Goal: Task Accomplishment & Management: Use online tool/utility

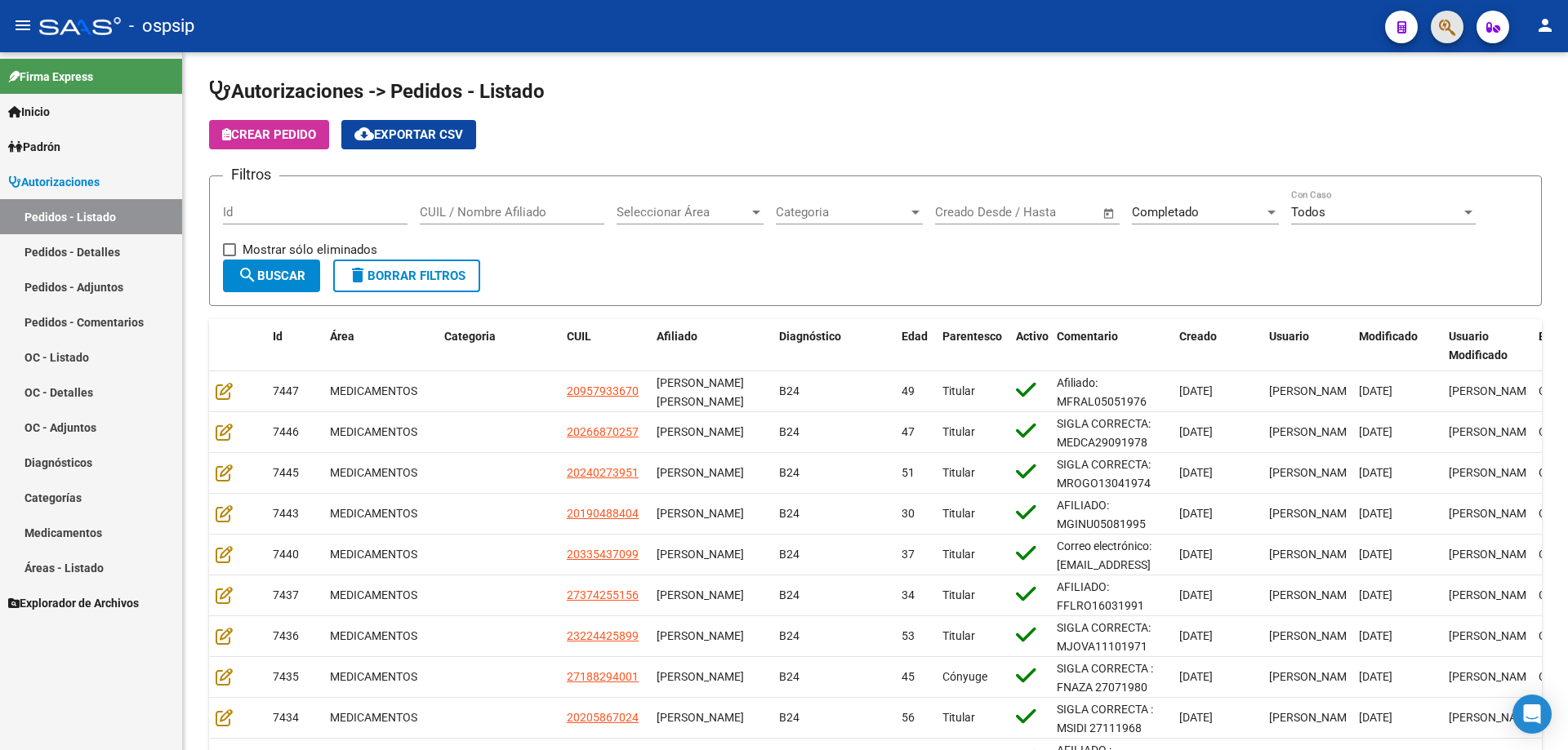
click at [1461, 25] on button "button" at bounding box center [1447, 27] width 33 height 33
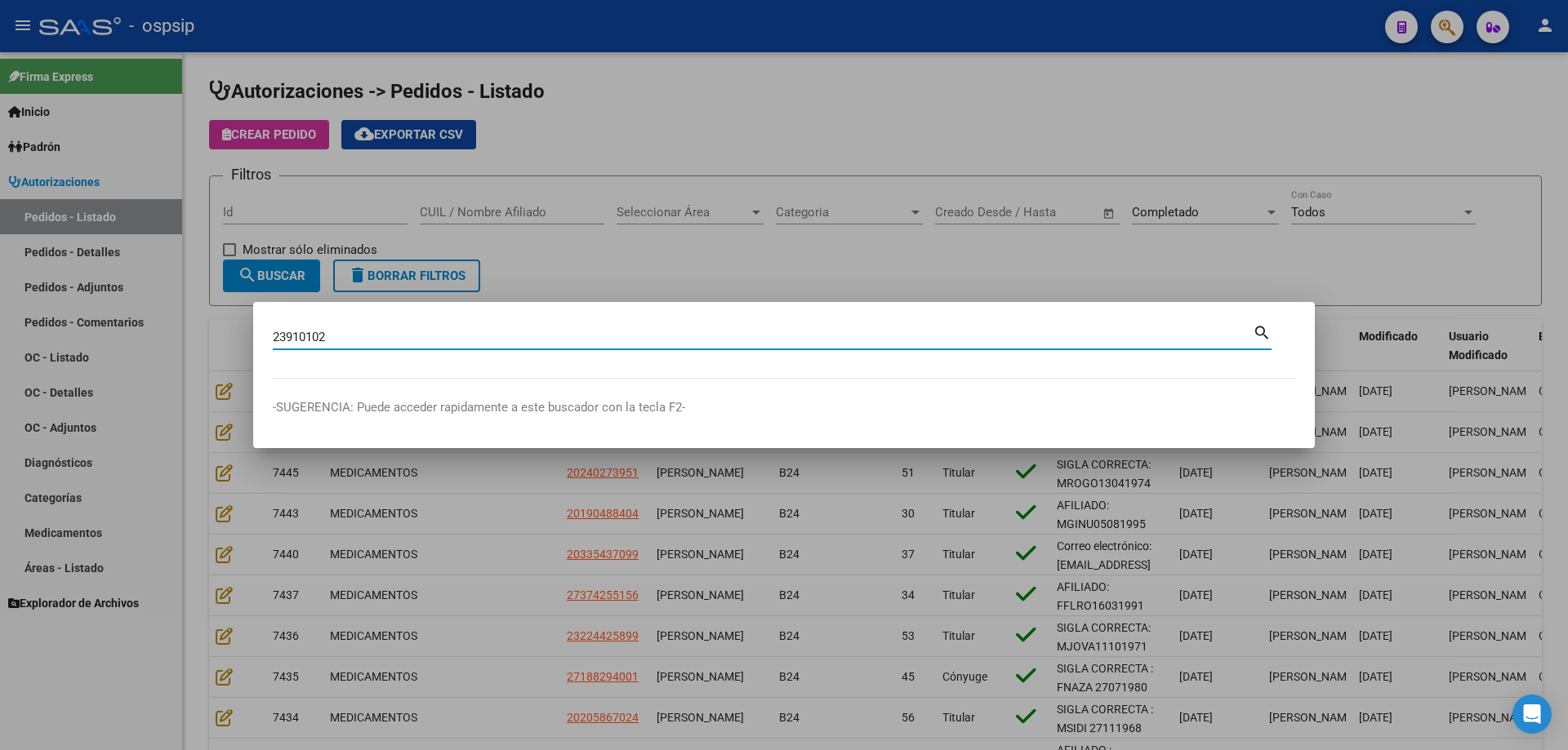
type input "23910102"
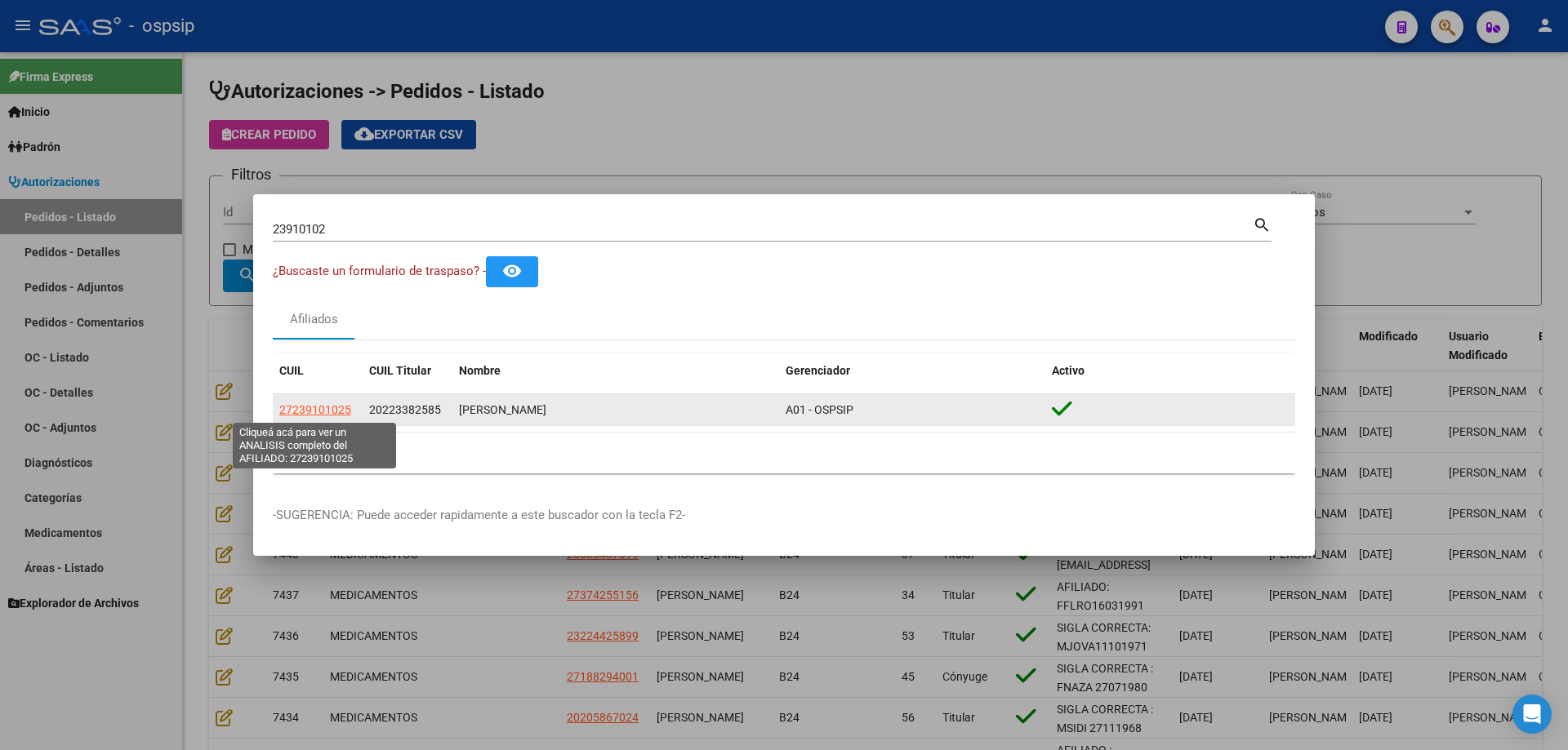
click at [310, 403] on span "27239101025" at bounding box center [314, 409] width 72 height 13
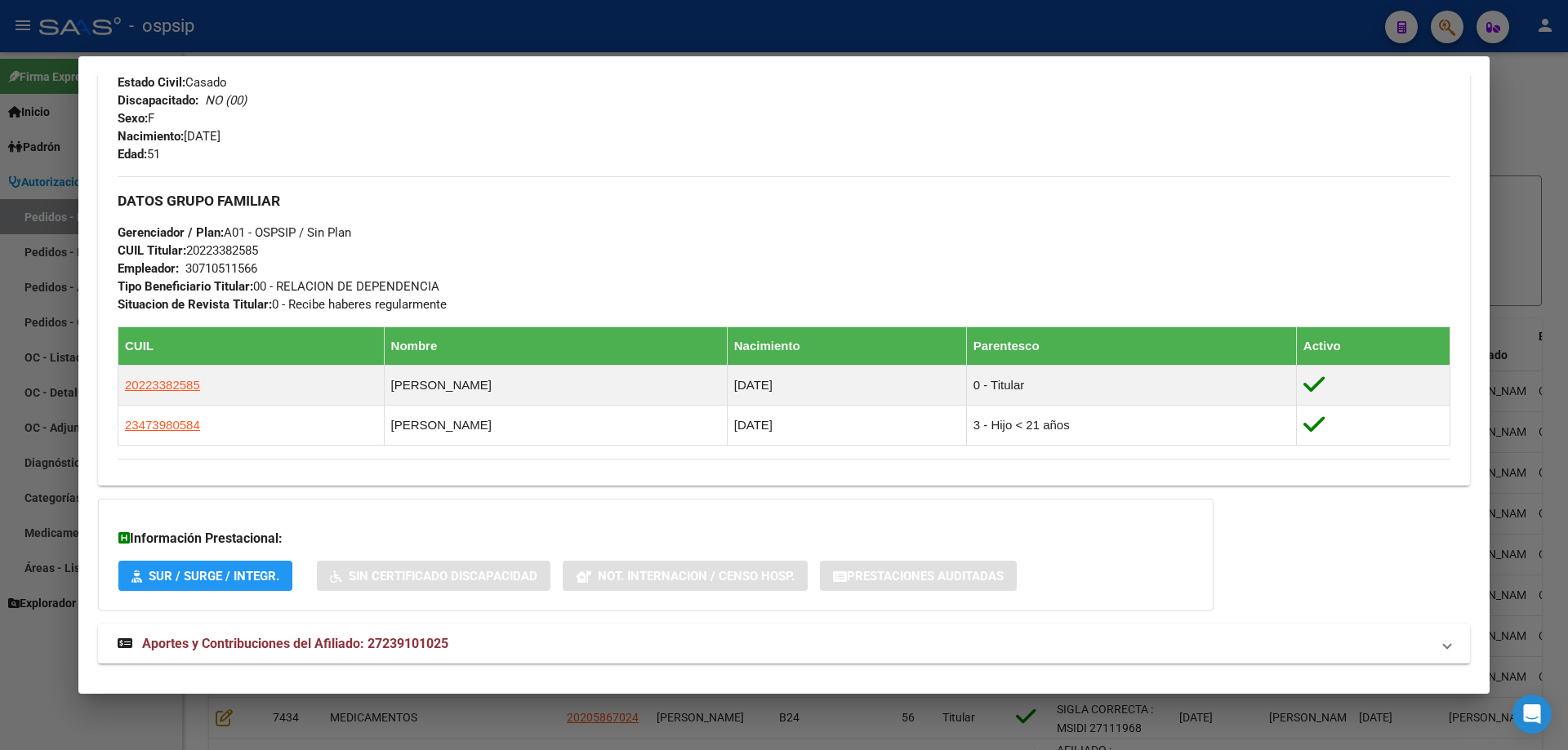
scroll to position [733, 0]
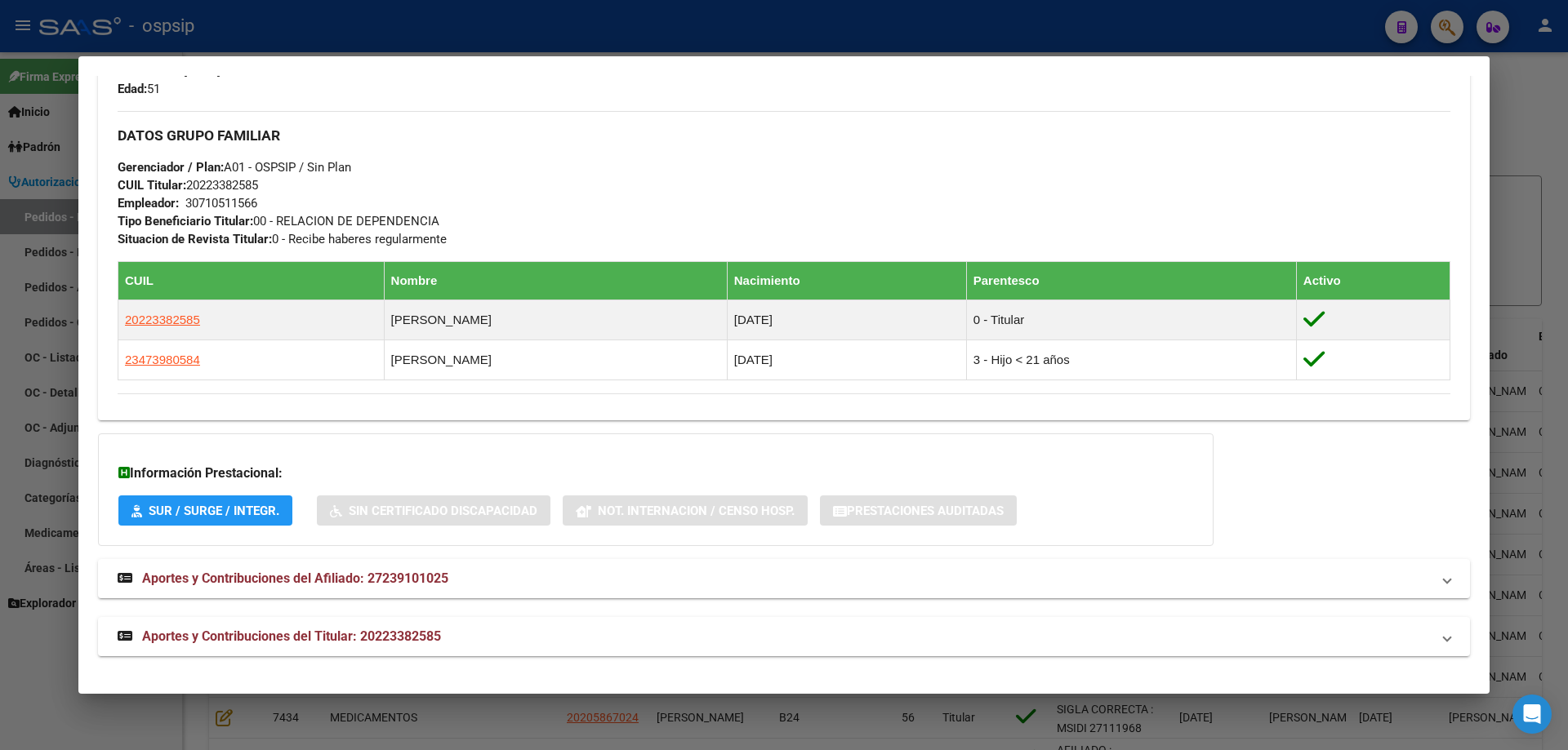
click at [16, 211] on div at bounding box center [784, 375] width 1568 height 750
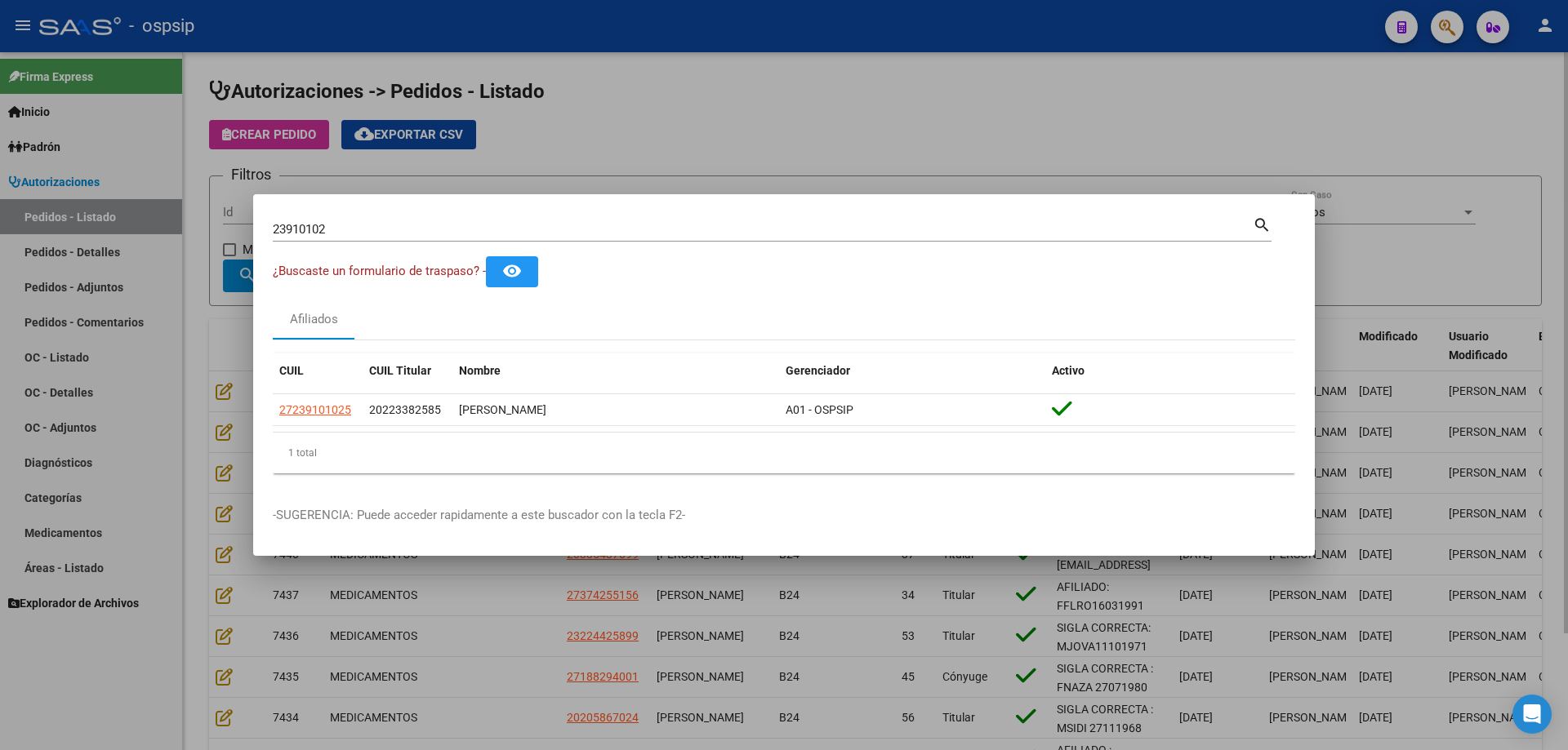
click at [226, 232] on div at bounding box center [784, 375] width 1568 height 750
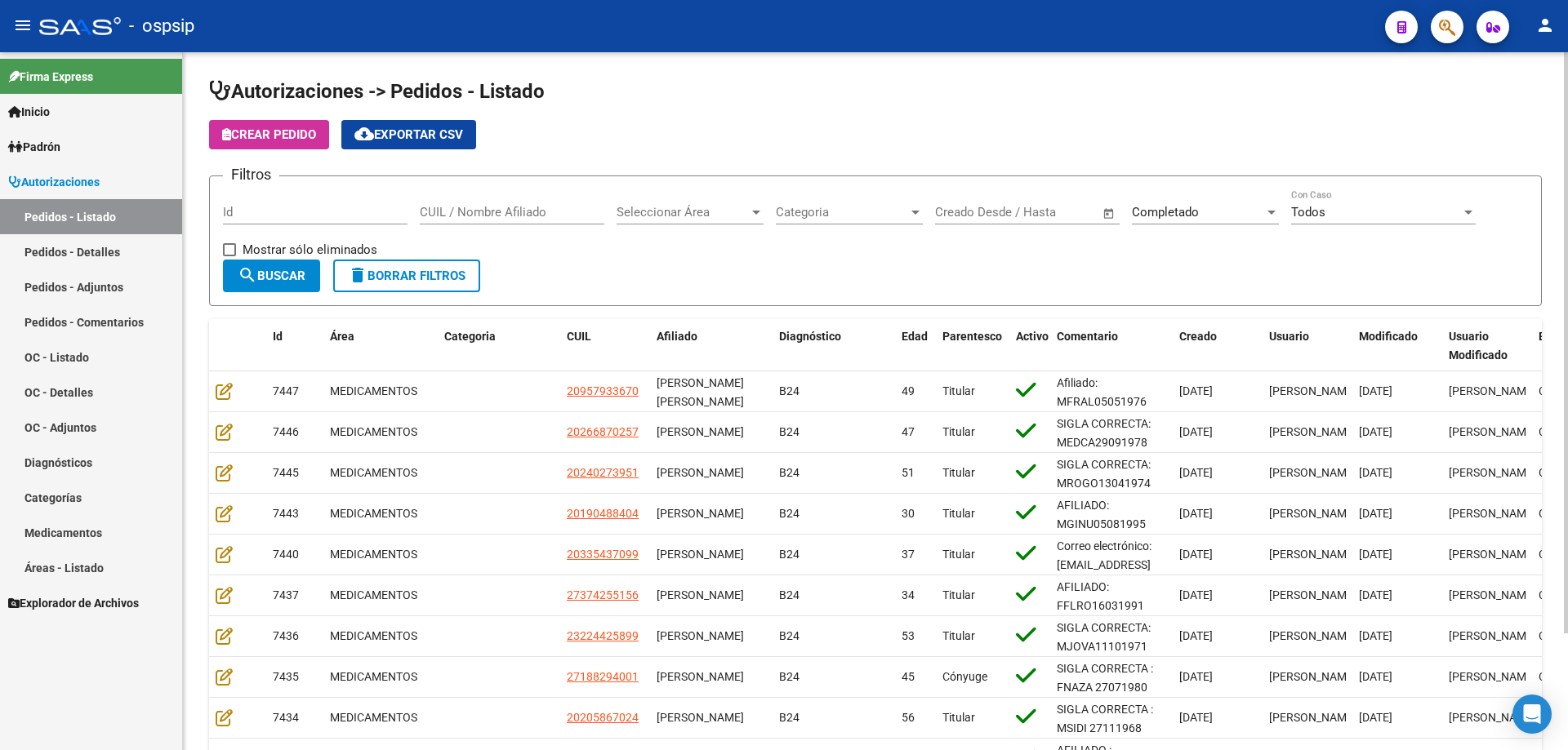
click at [271, 219] on input "Id" at bounding box center [315, 212] width 184 height 15
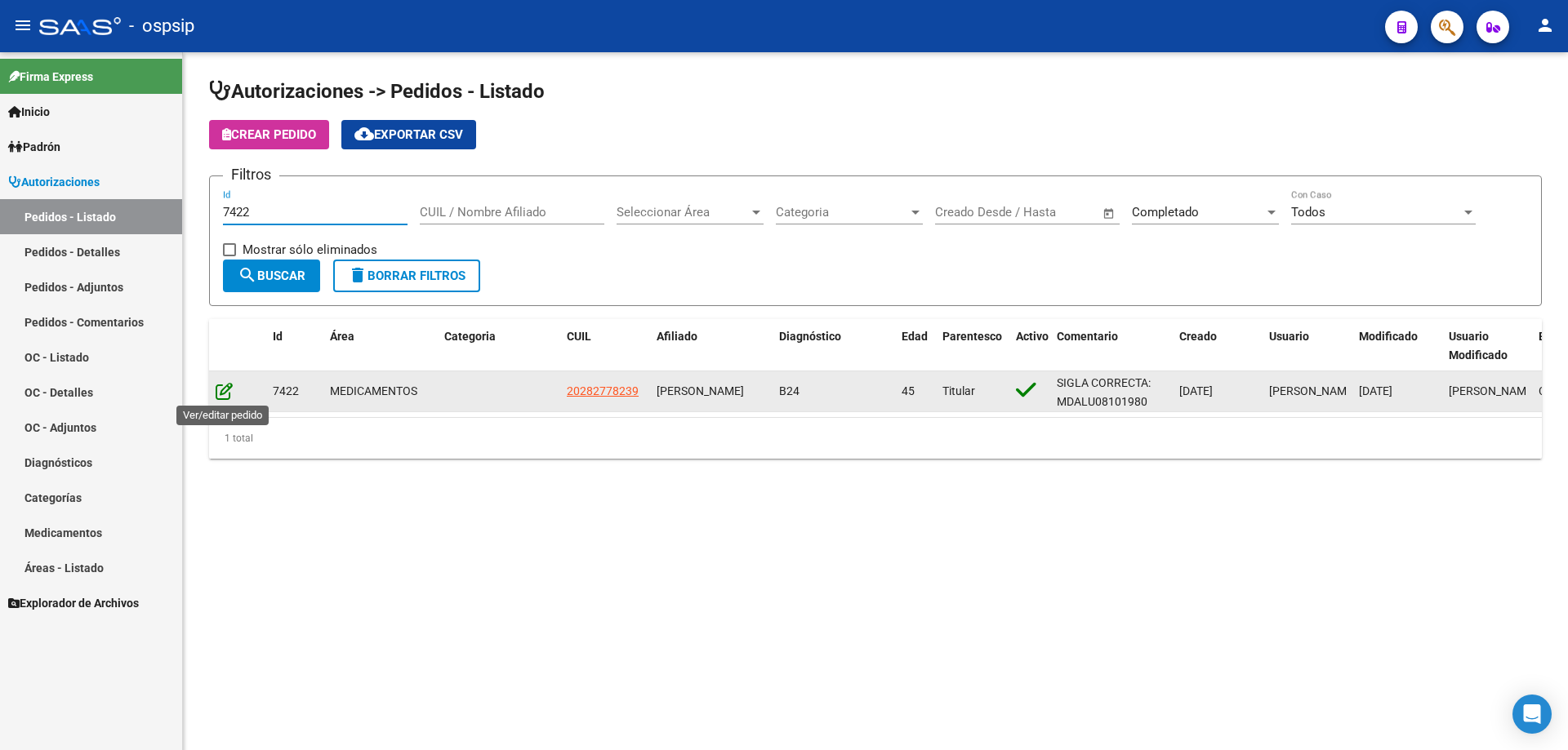
type input "7422"
click at [228, 394] on icon at bounding box center [224, 391] width 17 height 18
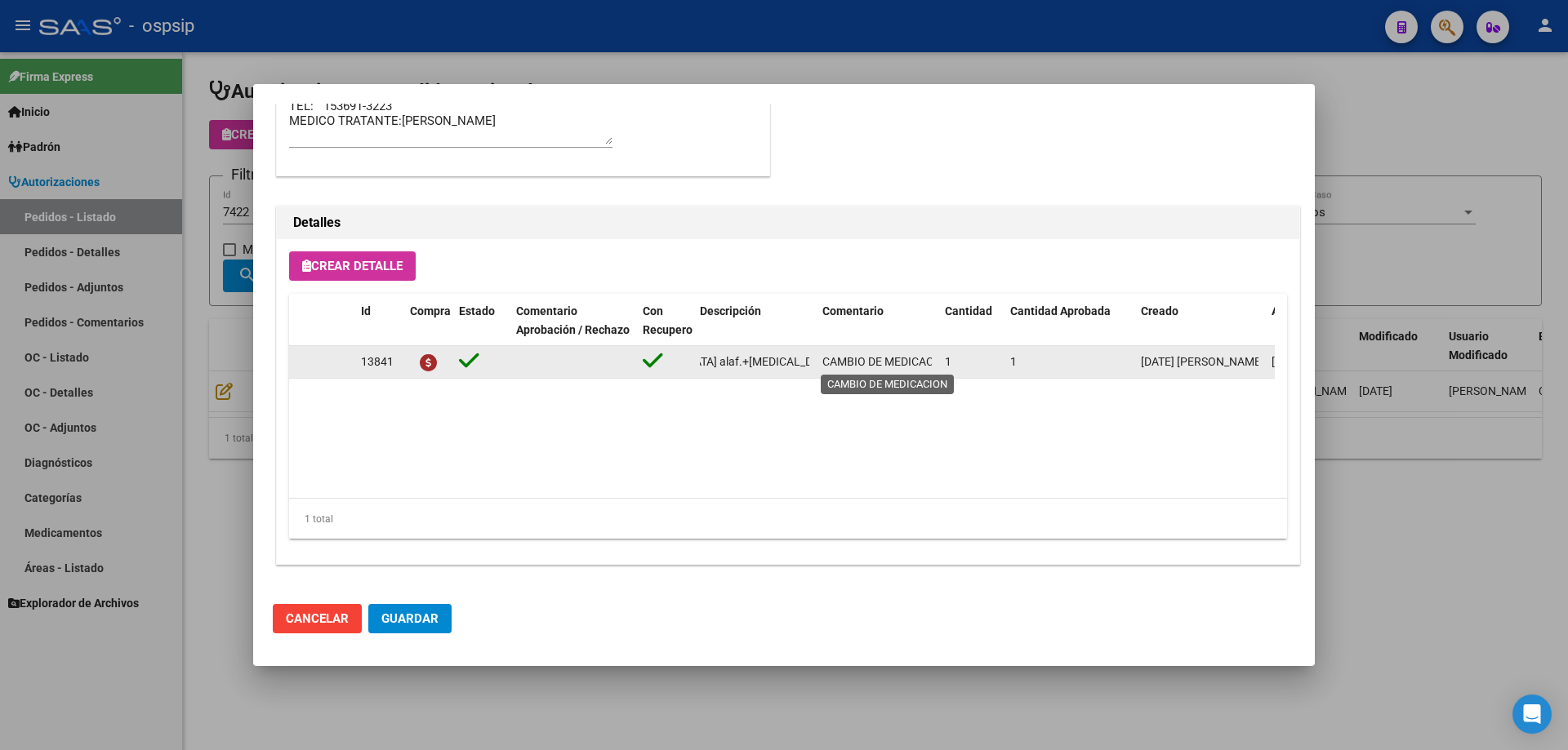
scroll to position [0, 365]
drag, startPoint x: 700, startPoint y: 363, endPoint x: 811, endPoint y: 368, distance: 111.1
click at [811, 368] on datatable-body-cell "[MEDICAL_DATA]+[MEDICAL_DATA] alaf.+[MEDICAL_DATA] 200mg/25mg/50mg comp.rec.x 3…" at bounding box center [755, 362] width 122 height 32
copy span "[MEDICAL_DATA]+[MEDICAL_DATA] alaf.+[MEDICAL_DATA] 200mg/25mg/50mg comp.rec.x 3…"
